Goal: Transaction & Acquisition: Purchase product/service

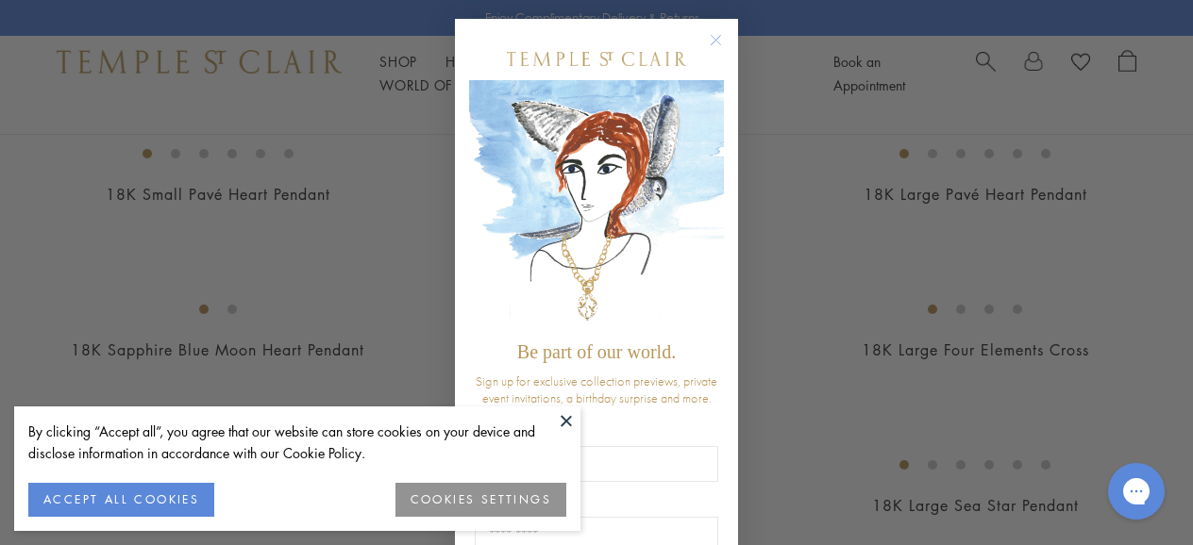
scroll to position [1272, 0]
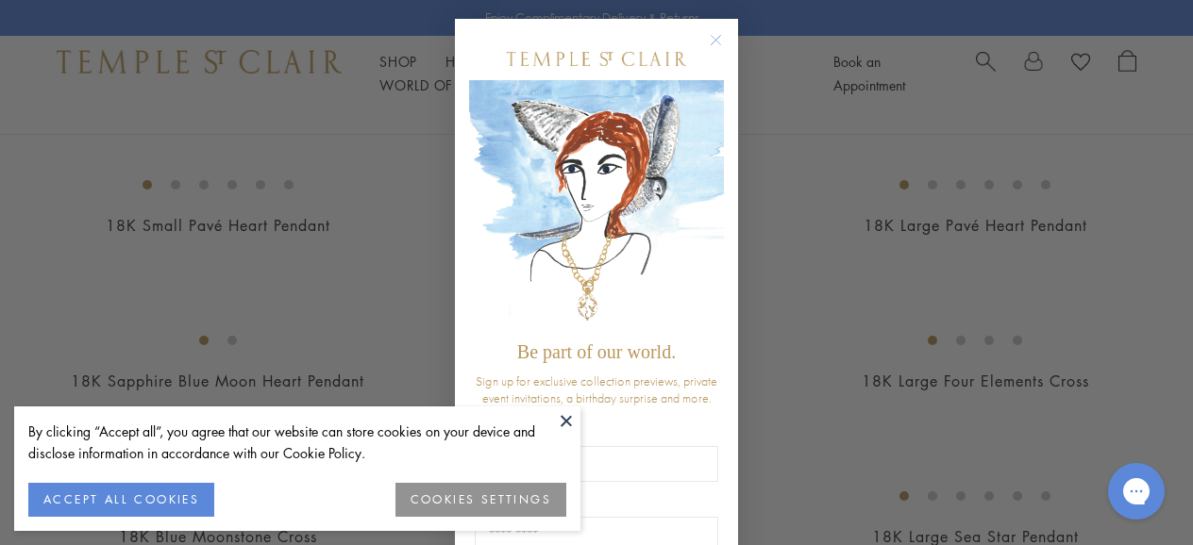
click at [722, 42] on circle "Close dialog" at bounding box center [716, 40] width 23 height 23
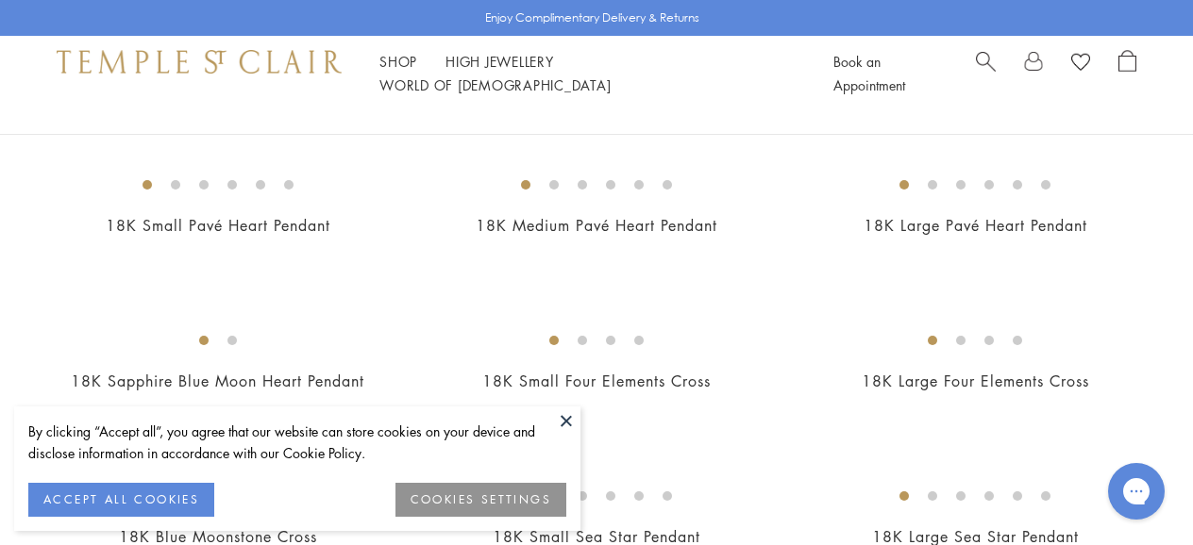
click at [566, 411] on button at bounding box center [566, 421] width 28 height 28
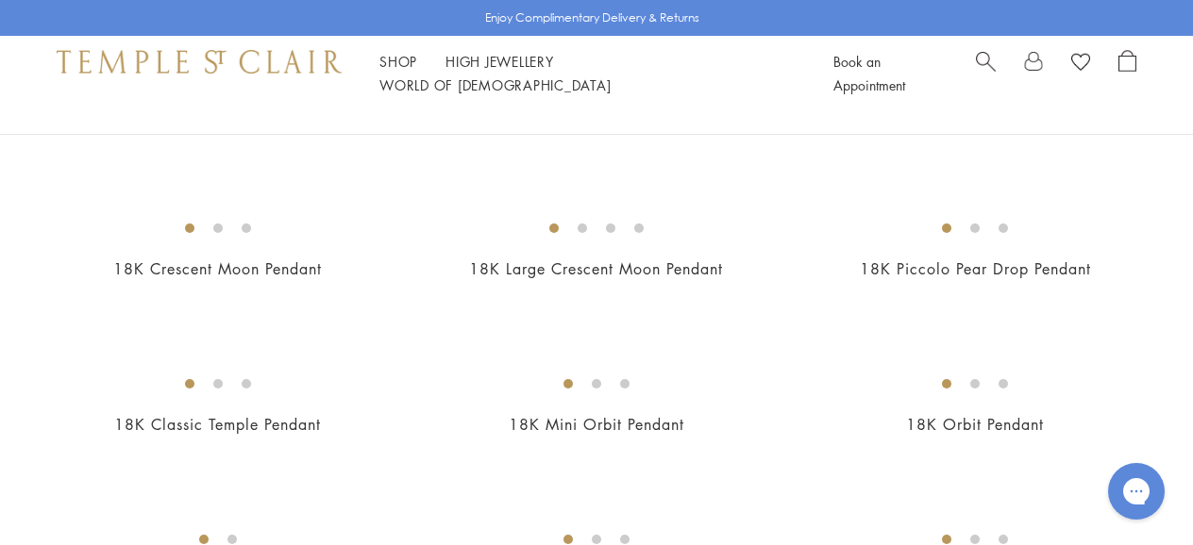
scroll to position [1693, 0]
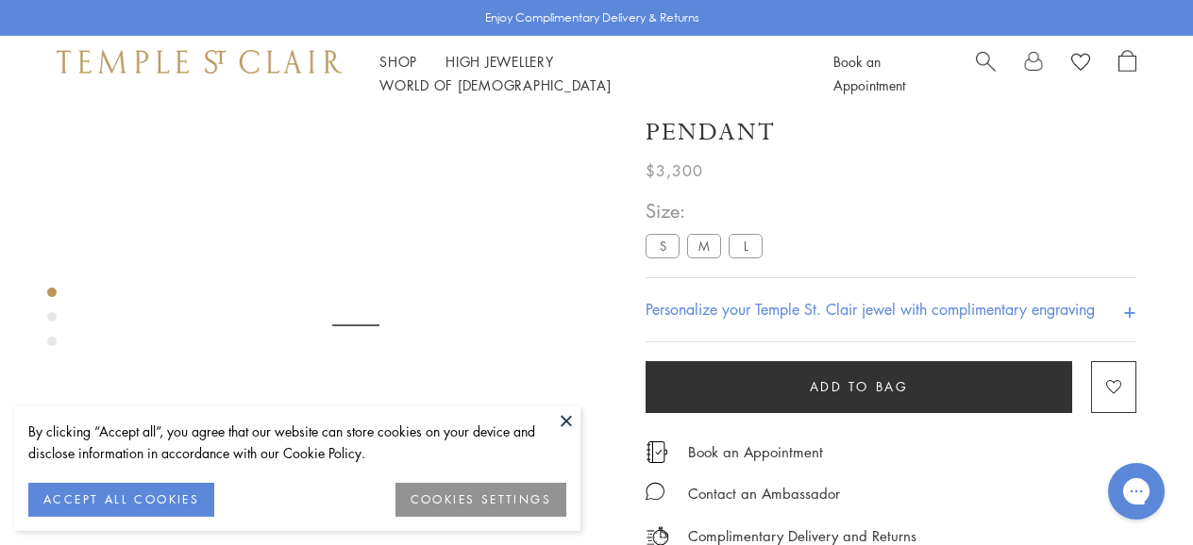
scroll to position [111, 0]
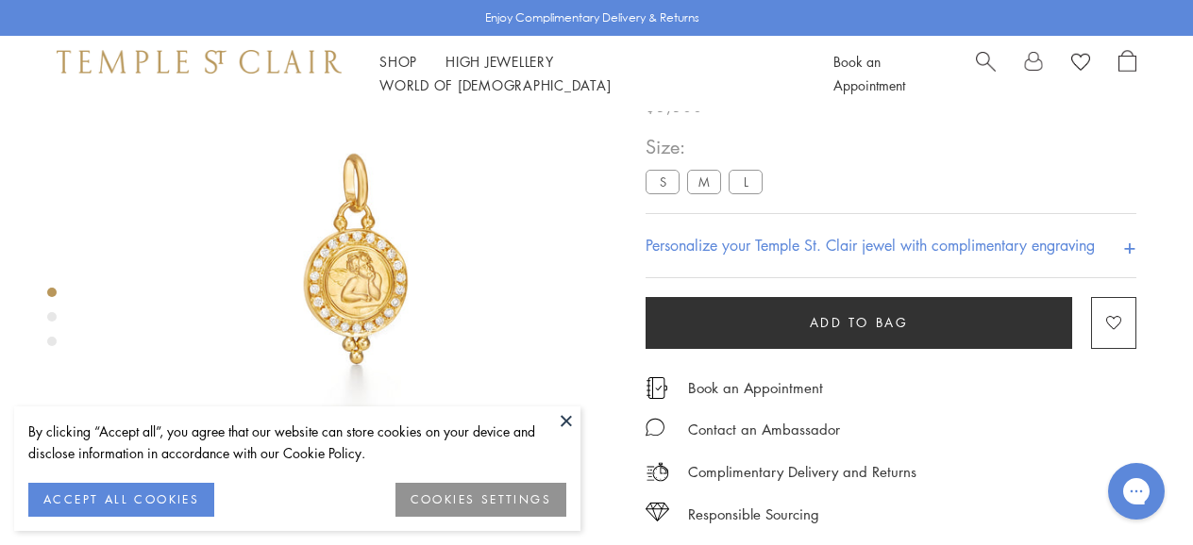
click at [119, 502] on button "ACCEPT ALL COOKIES" at bounding box center [121, 500] width 186 height 34
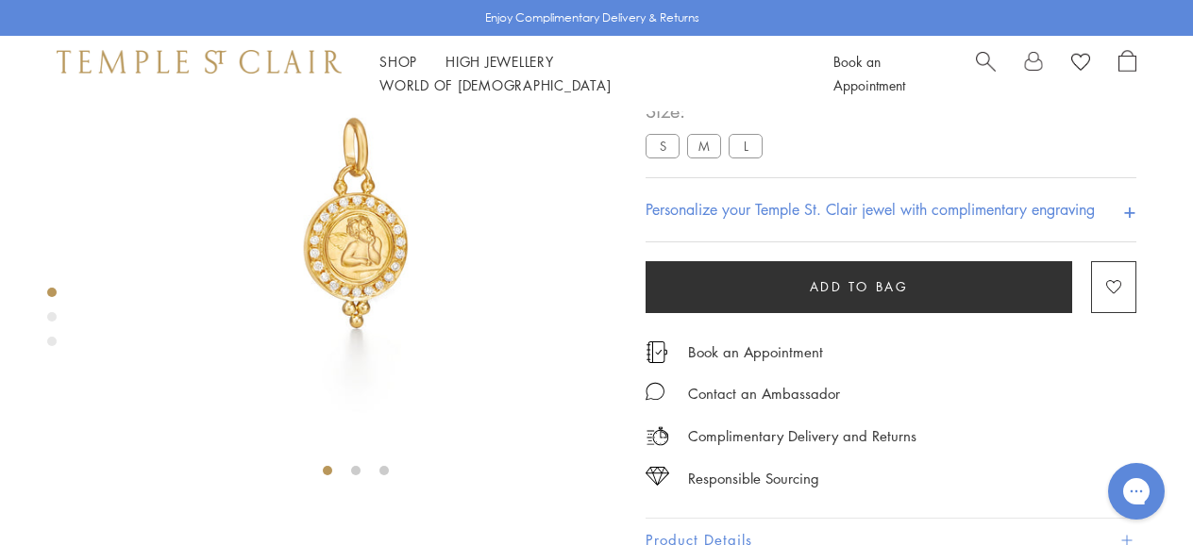
scroll to position [149, 0]
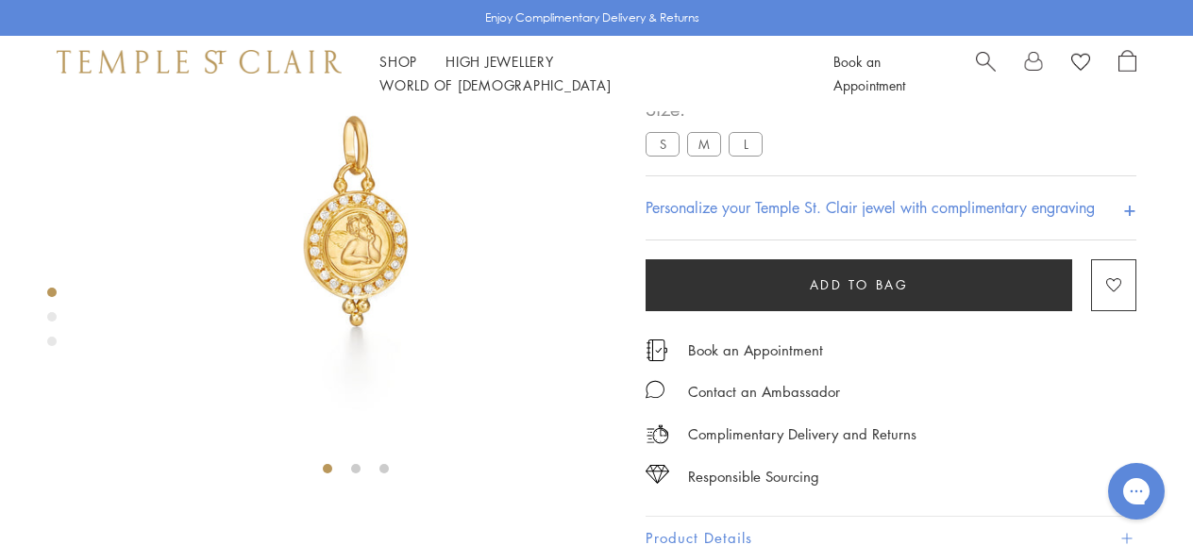
click at [52, 319] on div "Product gallery navigation" at bounding box center [51, 316] width 9 height 9
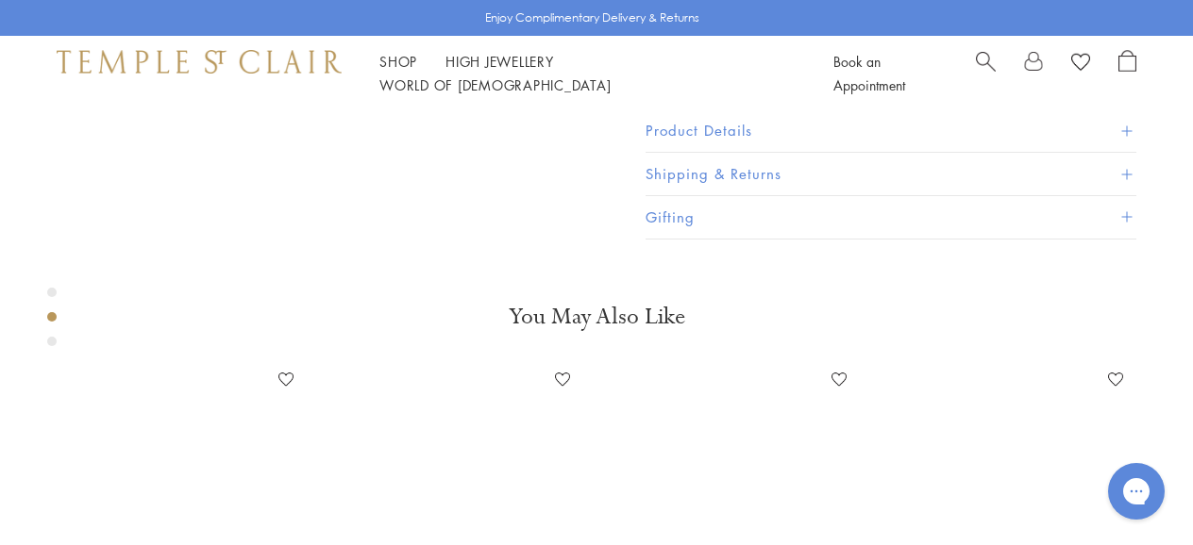
click at [52, 338] on div "Product gallery navigation" at bounding box center [51, 341] width 9 height 9
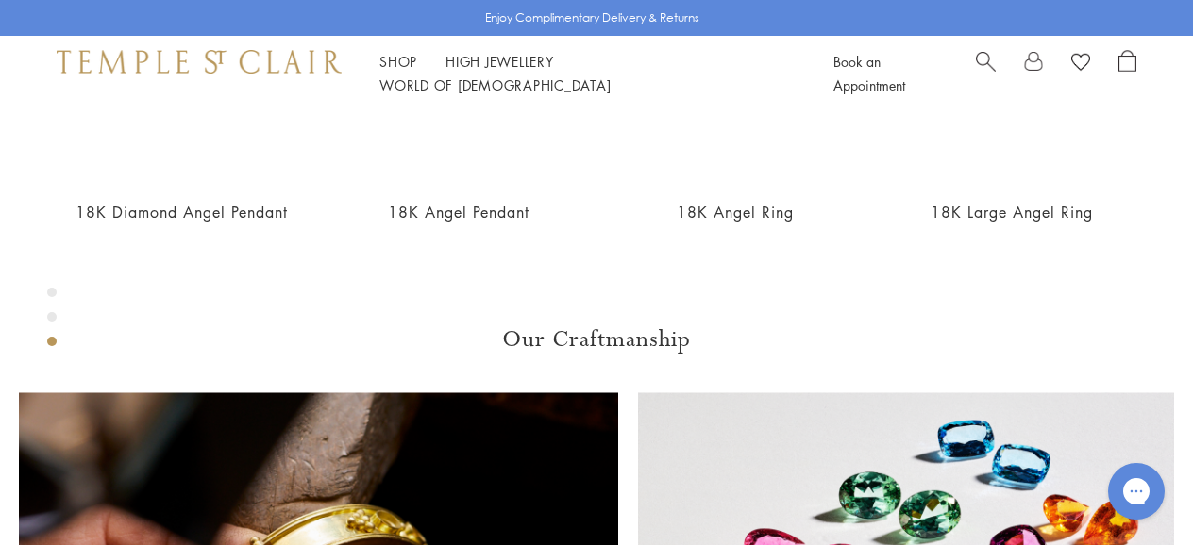
scroll to position [1081, 0]
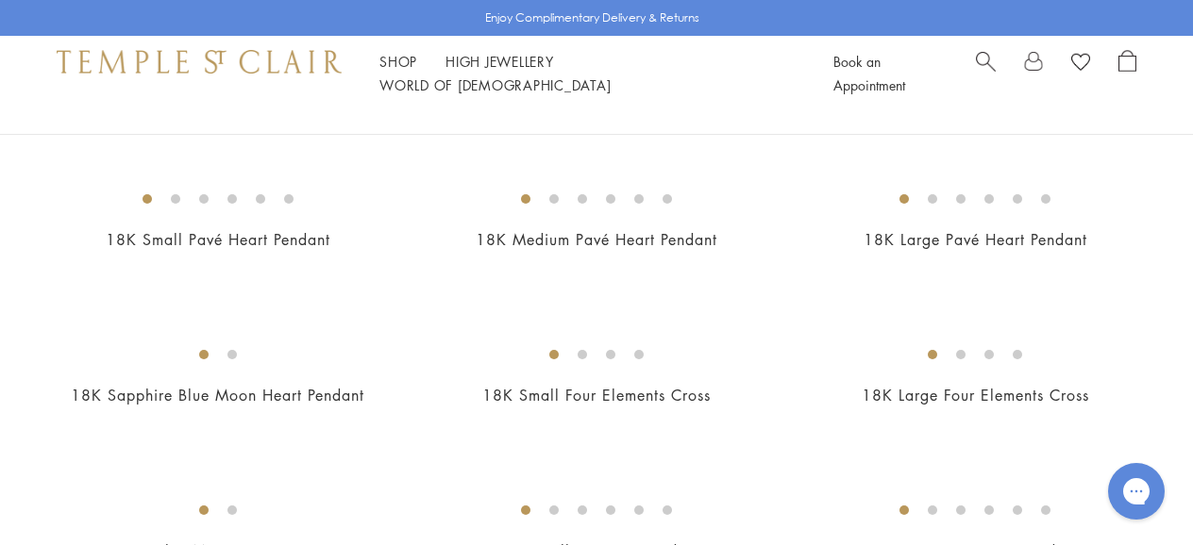
scroll to position [1241, 0]
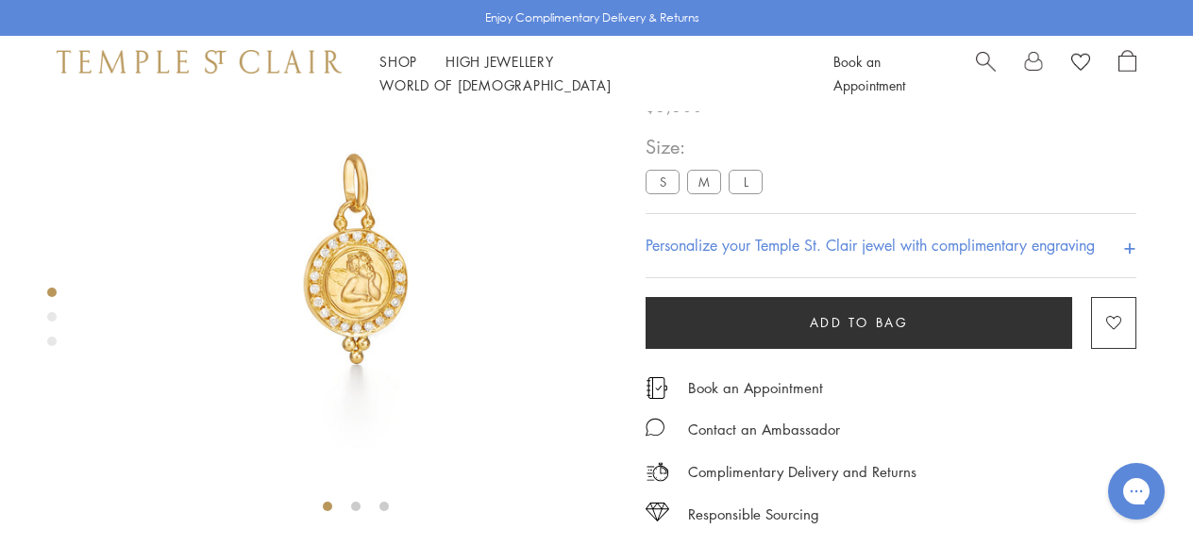
click at [739, 183] on label "L" at bounding box center [745, 182] width 34 height 24
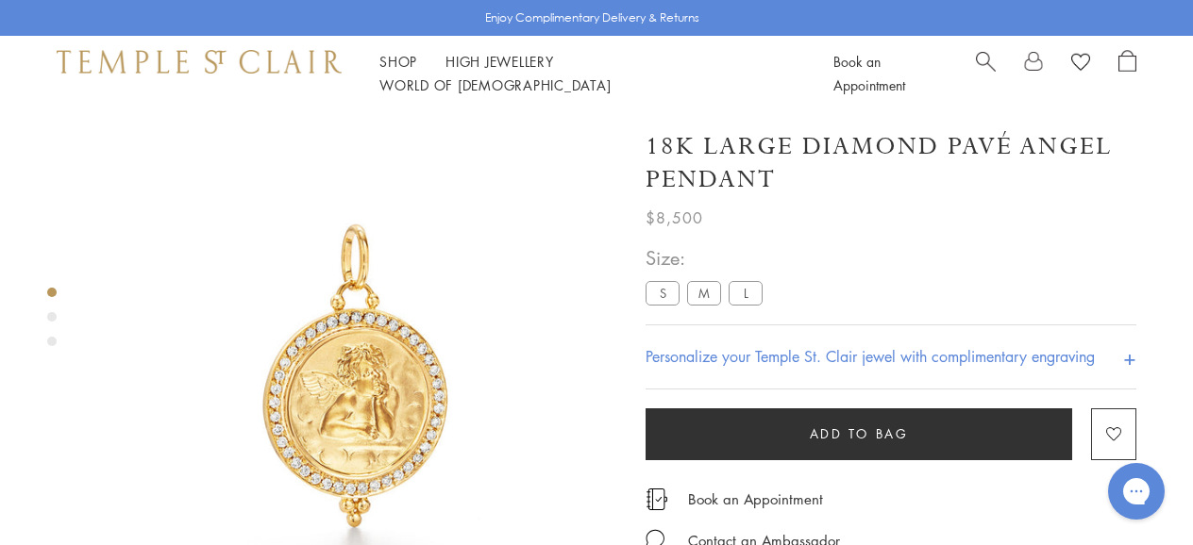
click at [704, 294] on label "M" at bounding box center [704, 293] width 34 height 24
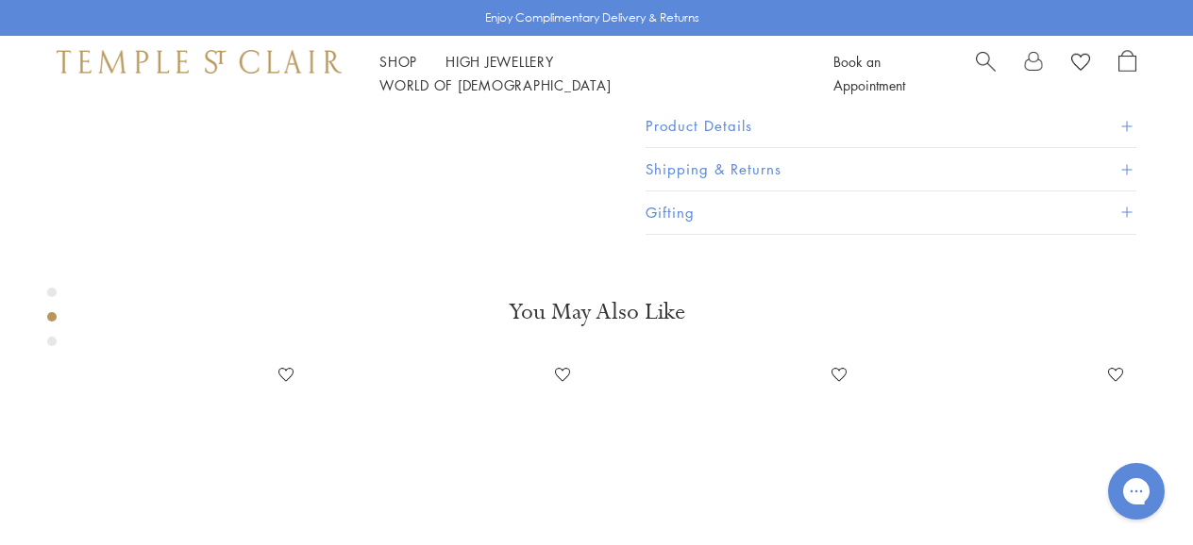
scroll to position [578, 0]
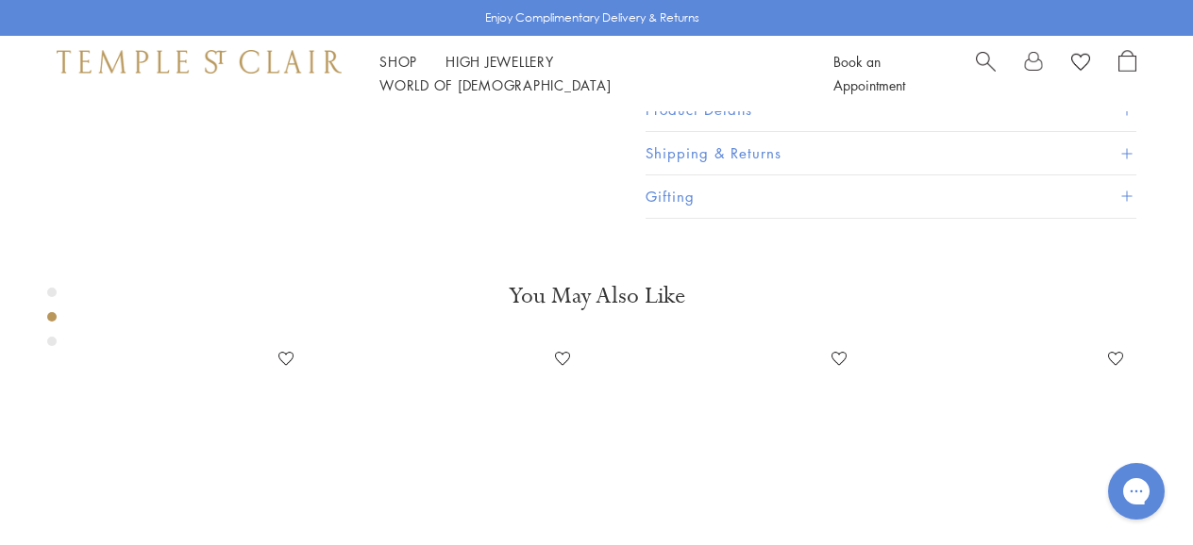
click at [734, 131] on button "Product Details" at bounding box center [890, 110] width 491 height 42
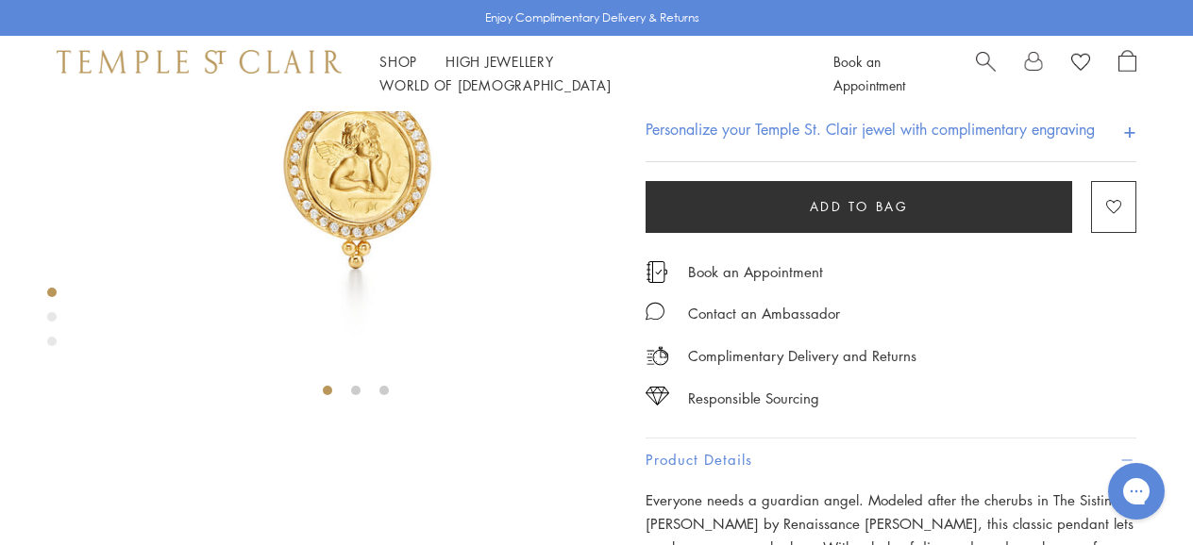
scroll to position [116, 0]
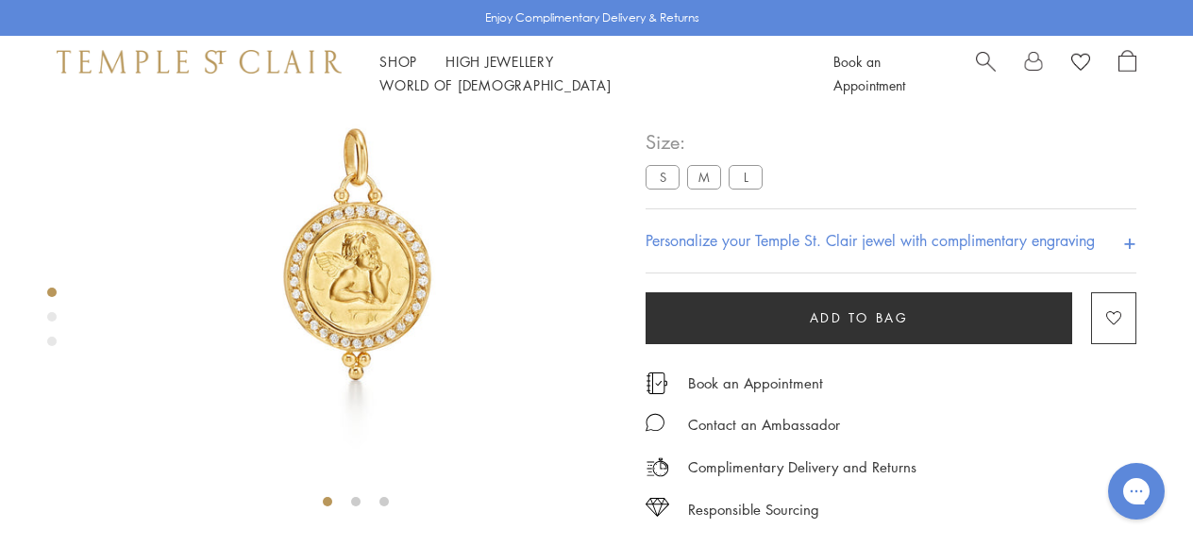
click at [942, 344] on button "Add to bag" at bounding box center [858, 319] width 427 height 52
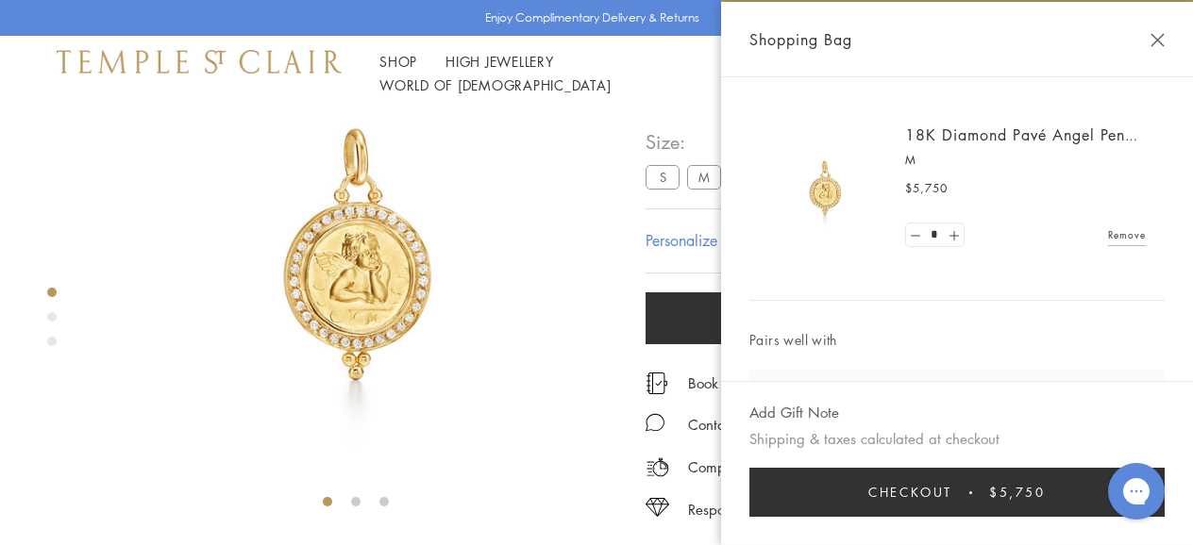
click at [1159, 42] on button "Close Shopping Bag" at bounding box center [1157, 40] width 14 height 14
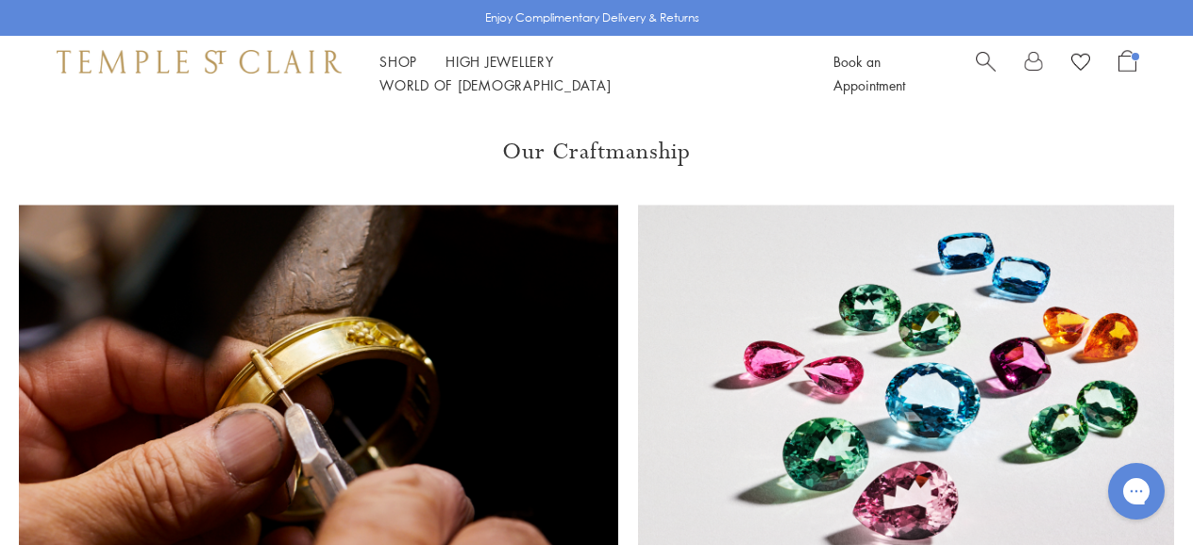
scroll to position [1701, 0]
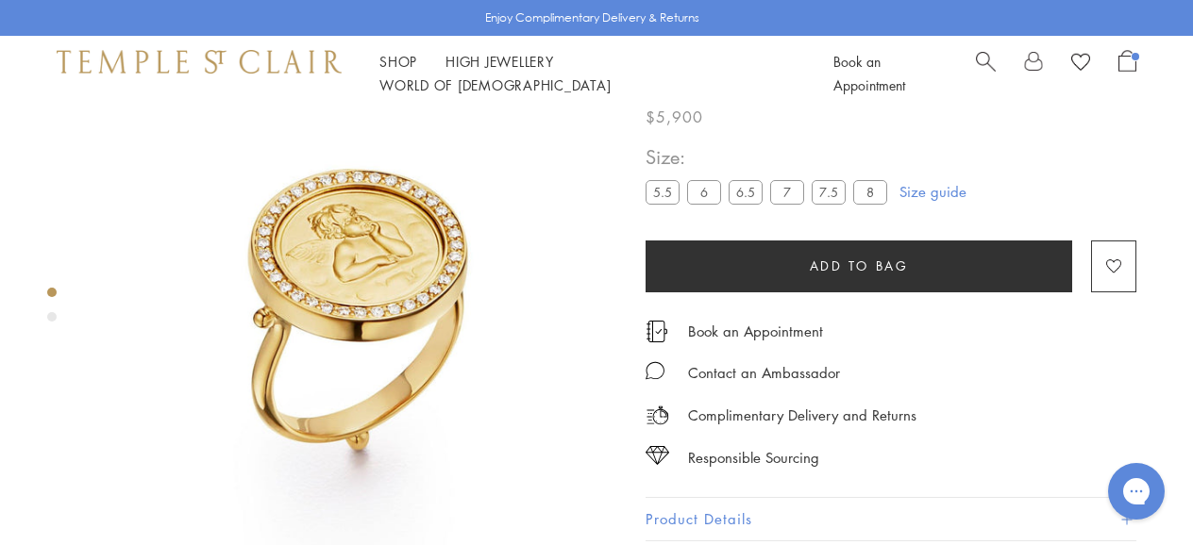
scroll to position [25, 0]
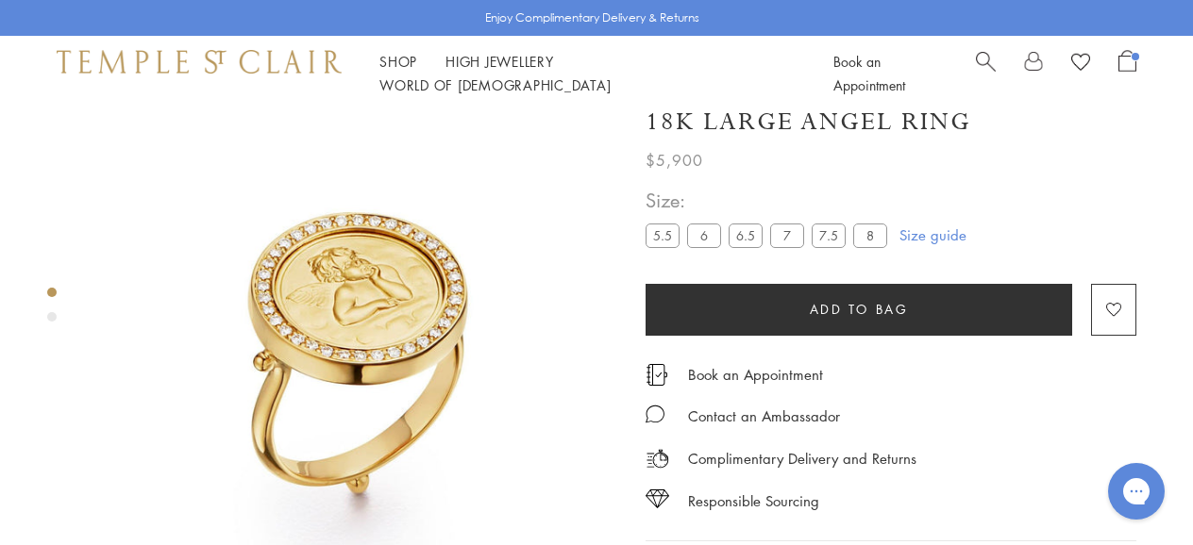
click at [862, 247] on label "8" at bounding box center [870, 236] width 34 height 24
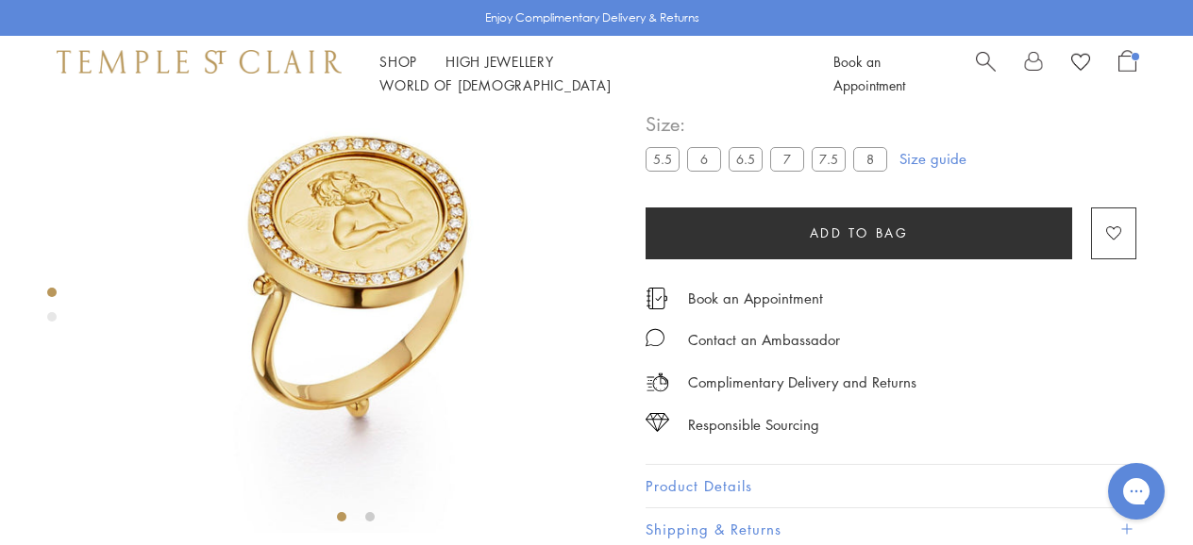
scroll to position [33, 0]
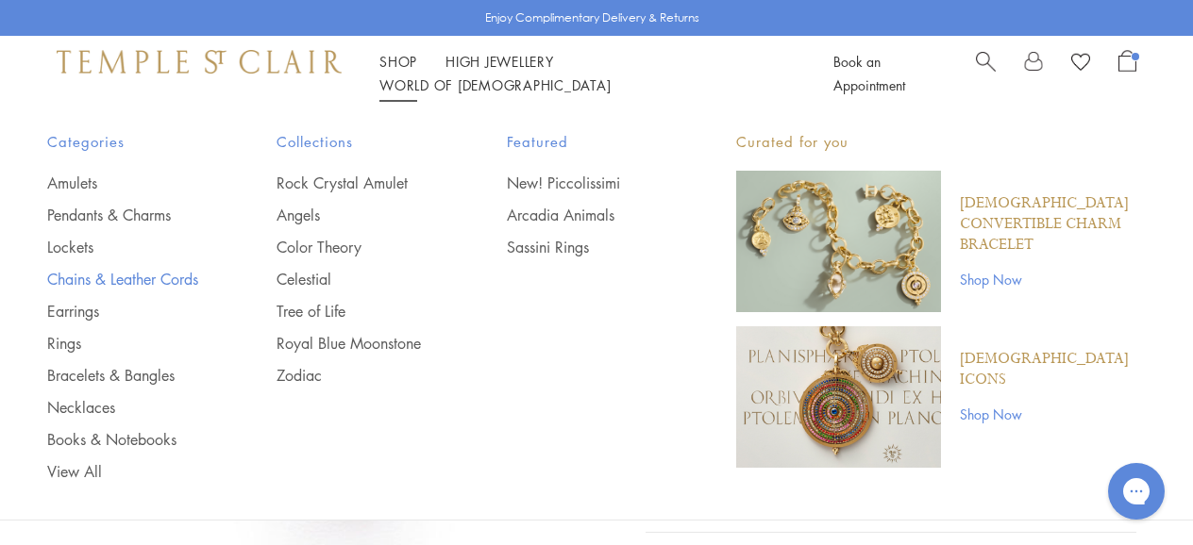
click at [129, 279] on link "Chains & Leather Cords" at bounding box center [124, 279] width 154 height 21
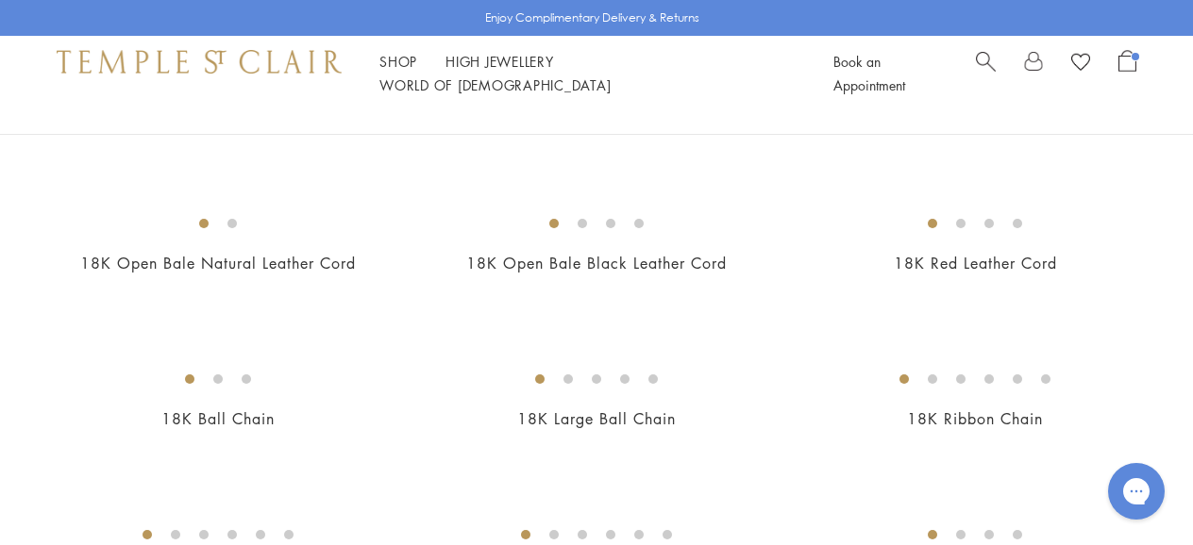
scroll to position [368, 0]
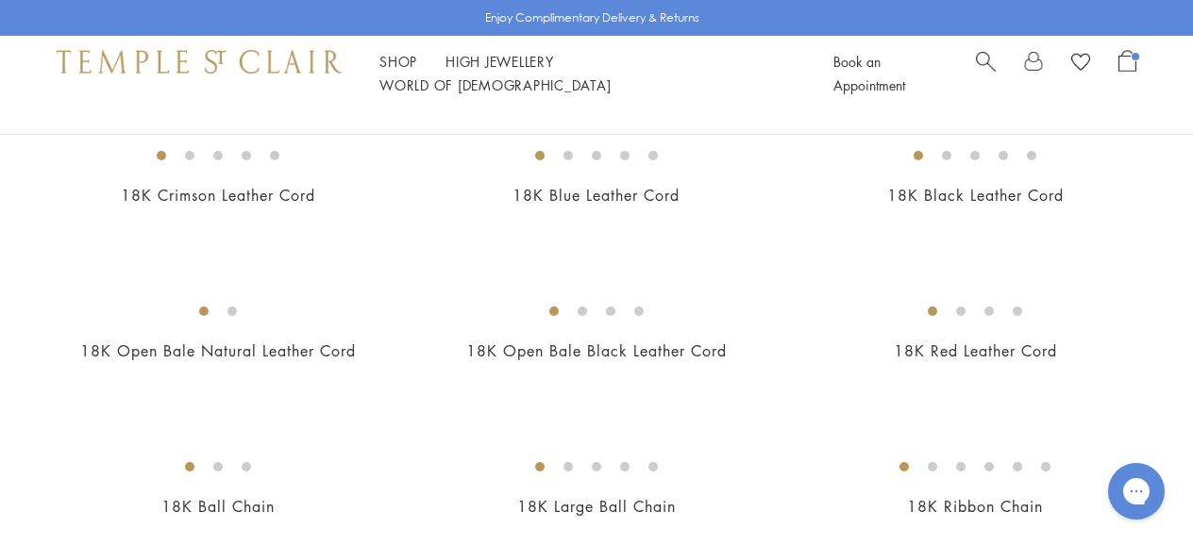
click at [604, 51] on link "18K Fine Round Chain" at bounding box center [596, 40] width 166 height 21
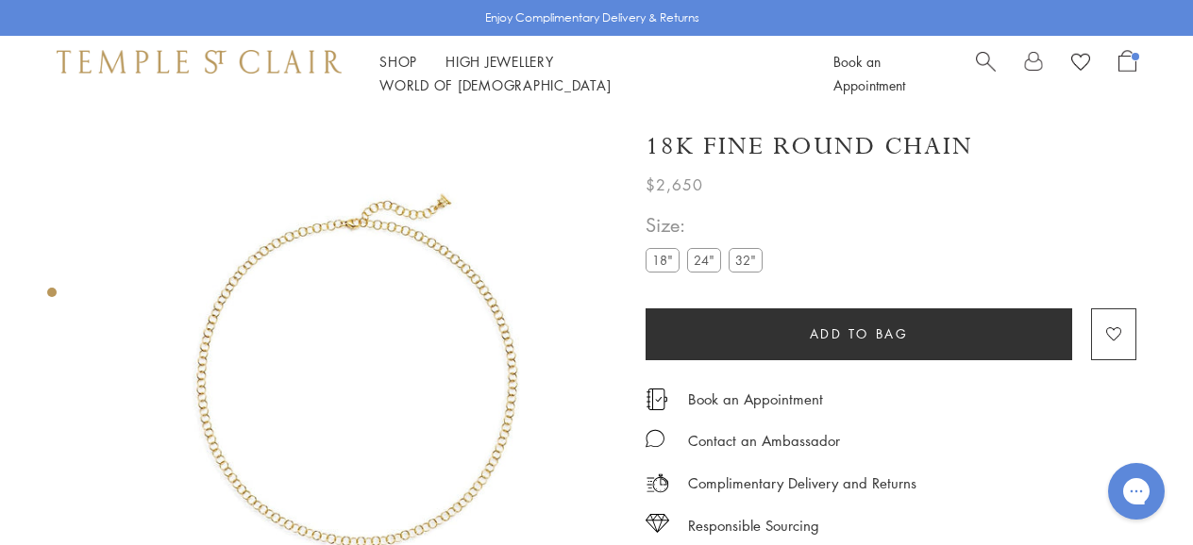
click at [741, 329] on button "Add to bag" at bounding box center [858, 335] width 427 height 52
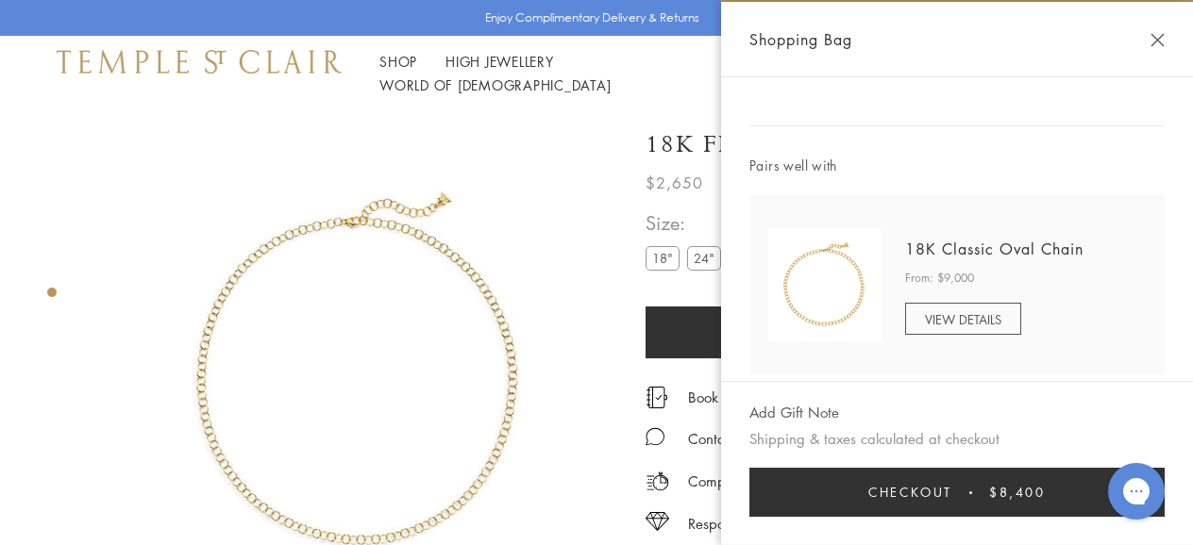
scroll to position [693, 0]
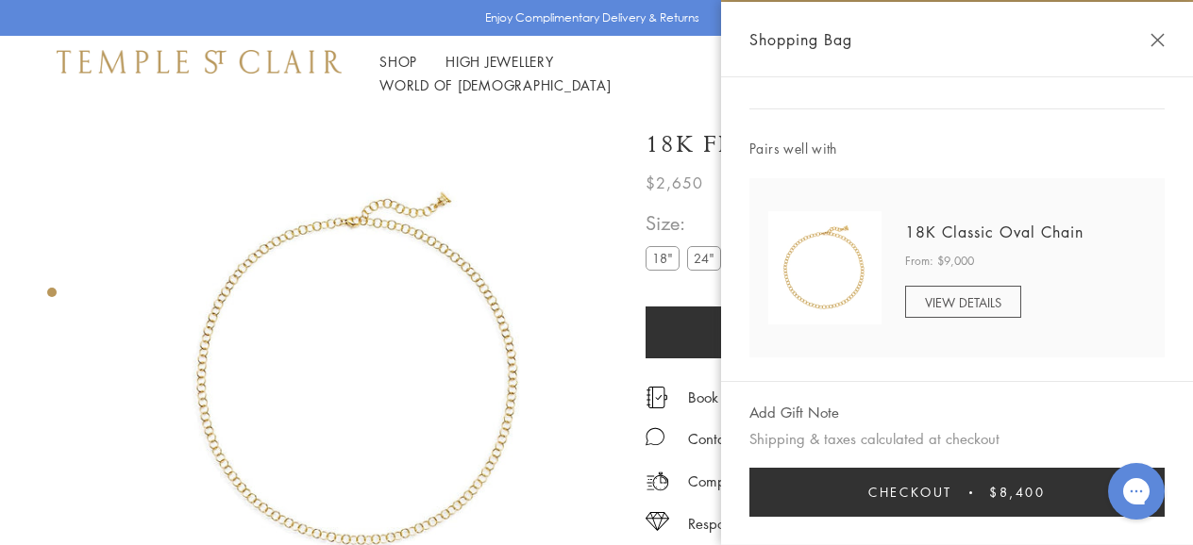
click at [948, 296] on link "VIEW DETAILS" at bounding box center [963, 302] width 116 height 32
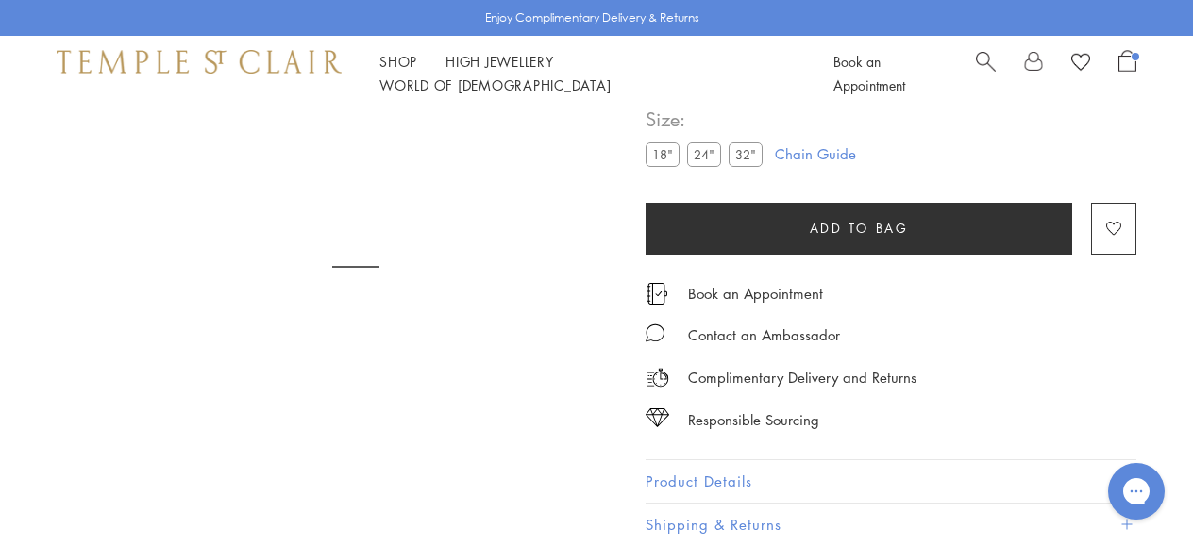
scroll to position [111, 0]
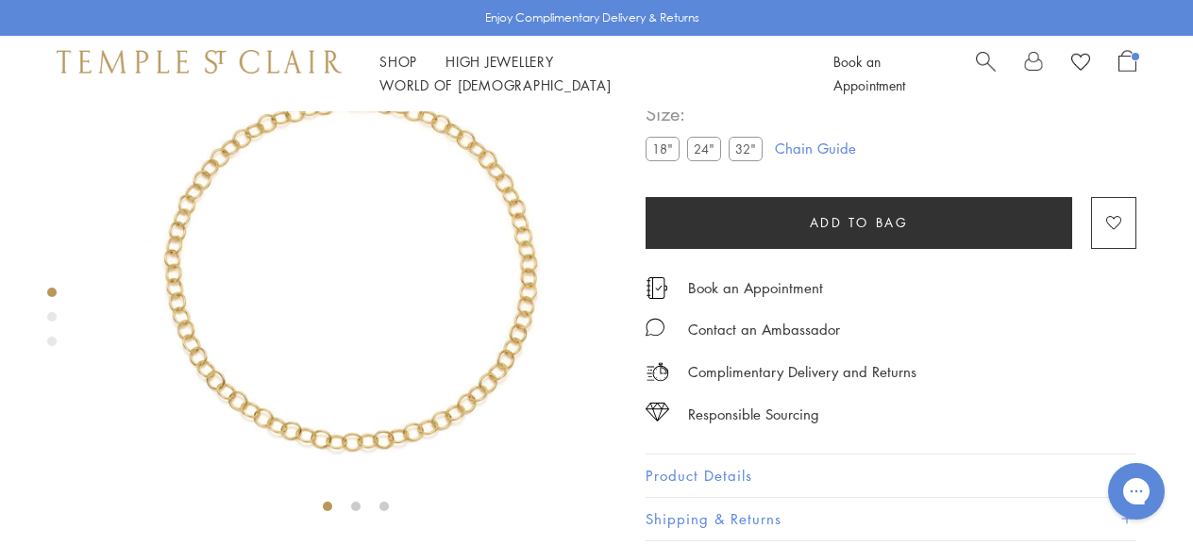
click at [54, 315] on div "Product gallery navigation" at bounding box center [51, 316] width 9 height 9
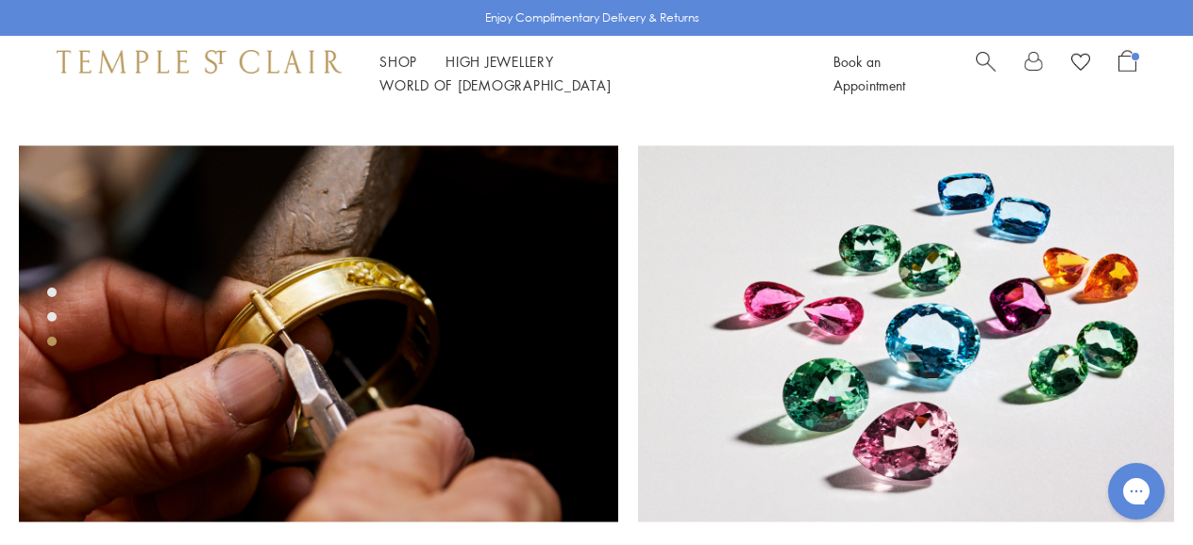
scroll to position [649, 0]
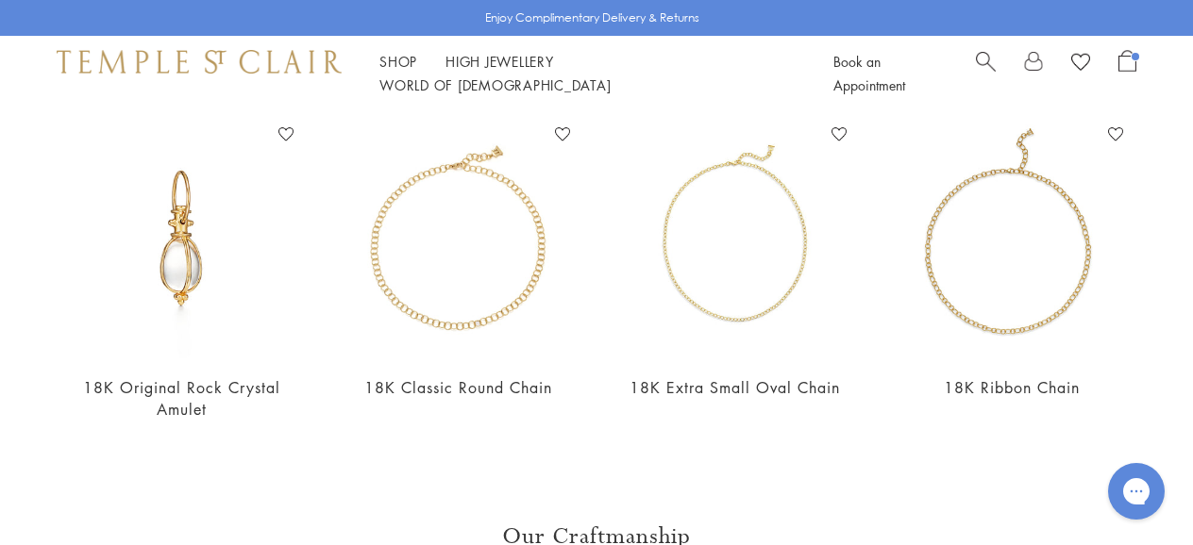
scroll to position [704, 0]
click at [468, 388] on link "18K Classic Round Chain" at bounding box center [458, 387] width 188 height 21
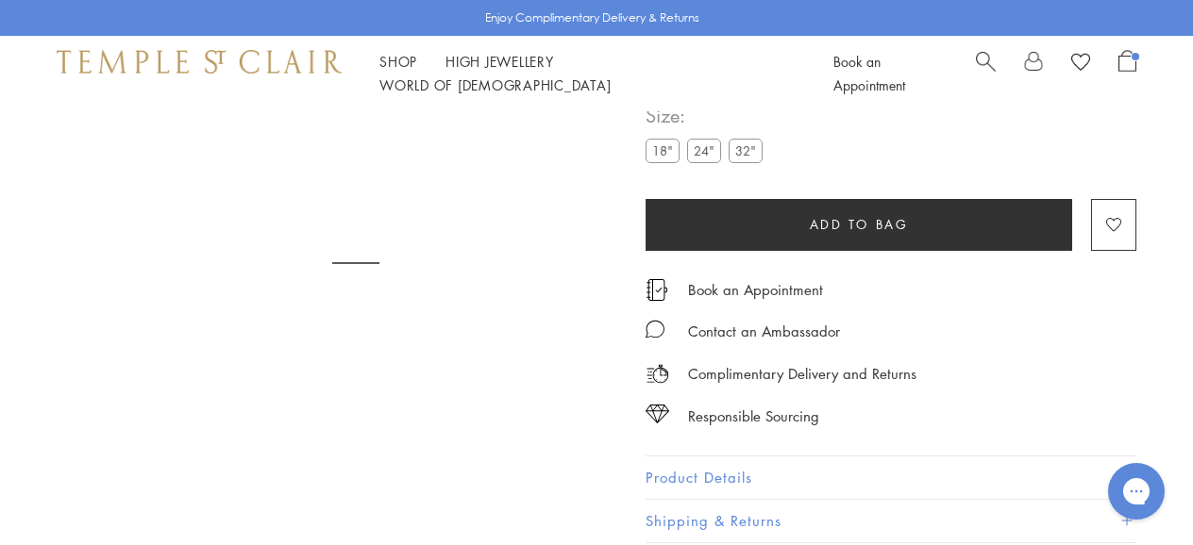
scroll to position [111, 0]
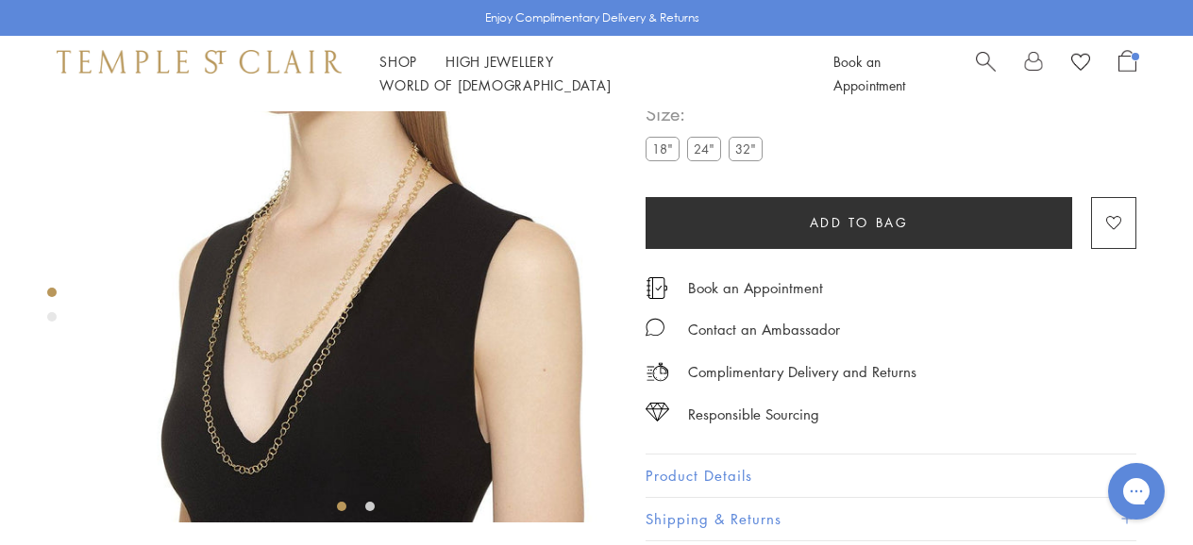
click at [51, 313] on div "Product gallery navigation" at bounding box center [51, 316] width 9 height 9
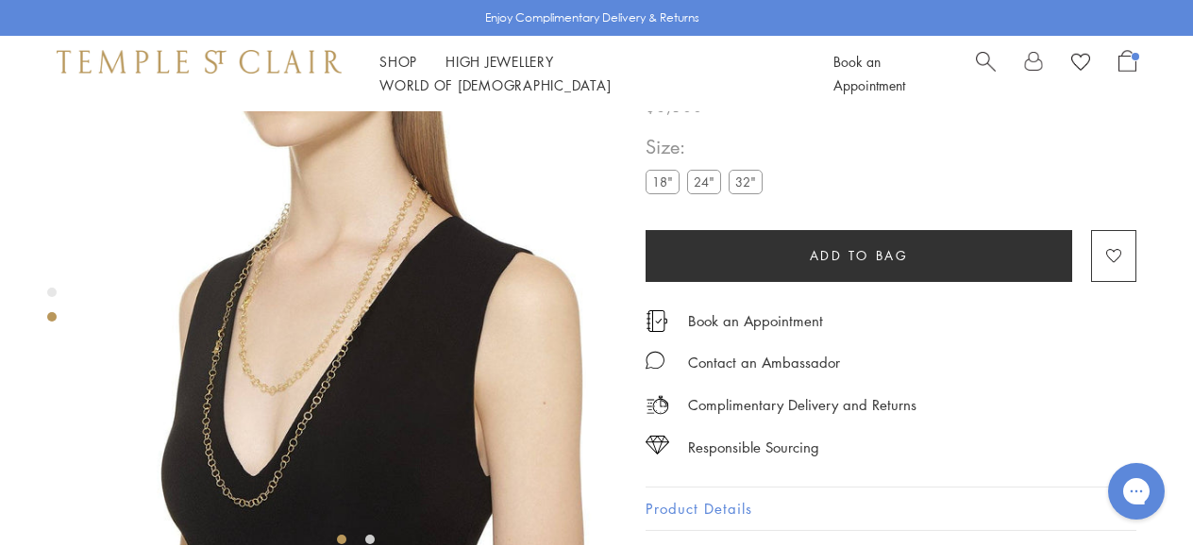
scroll to position [73, 0]
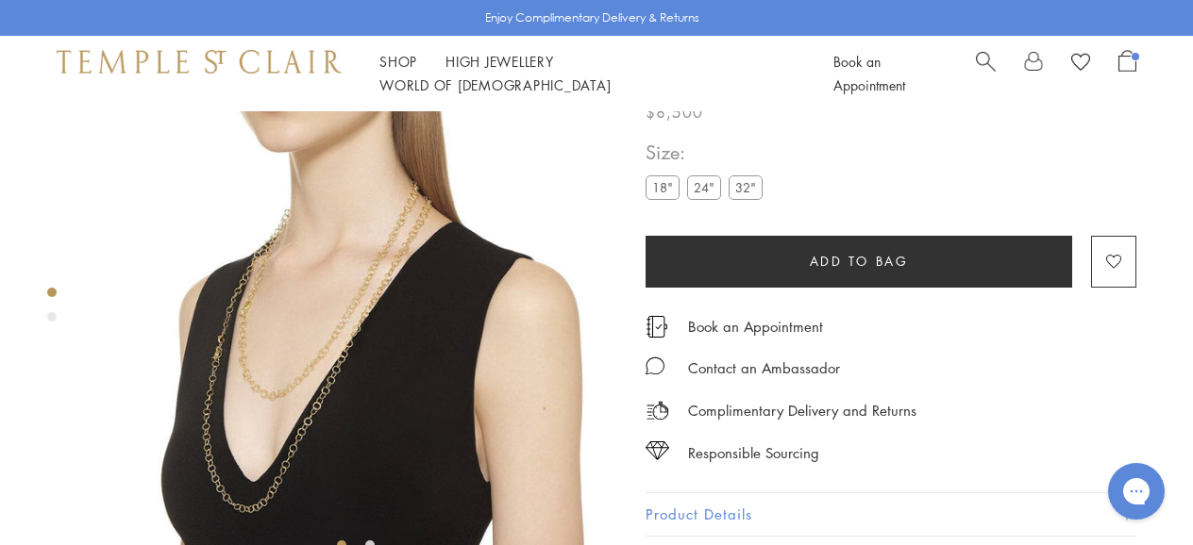
click at [656, 191] on label "18"" at bounding box center [662, 188] width 34 height 24
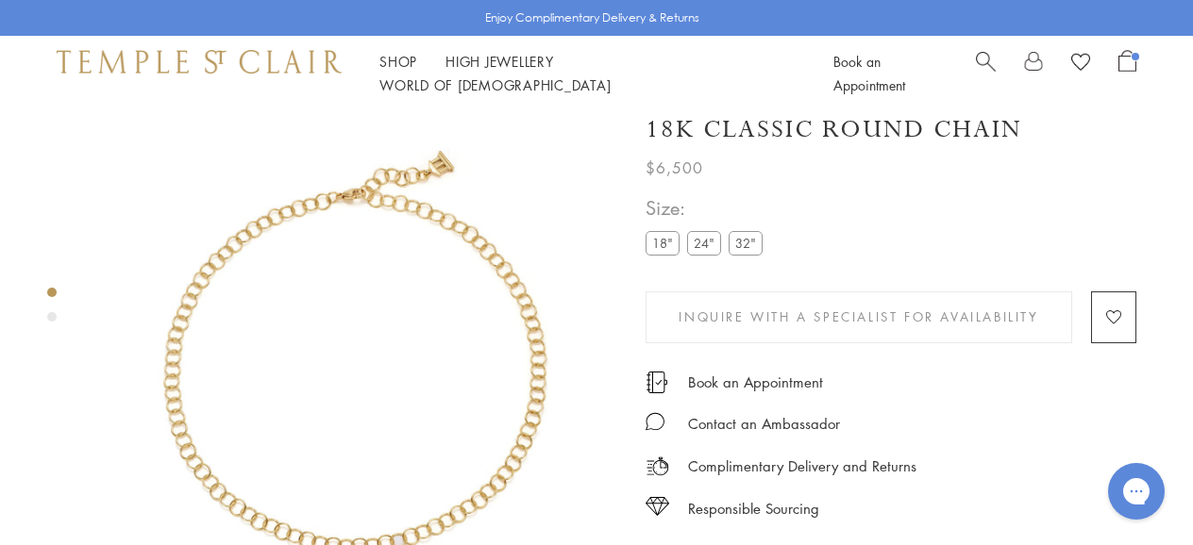
scroll to position [21, 0]
